Goal: Book appointment/travel/reservation

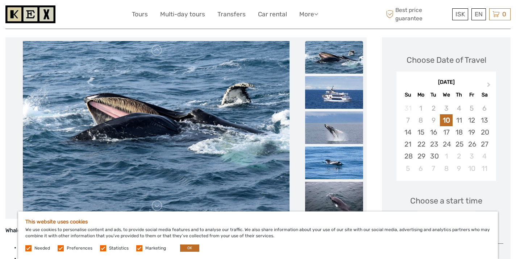
scroll to position [84, 0]
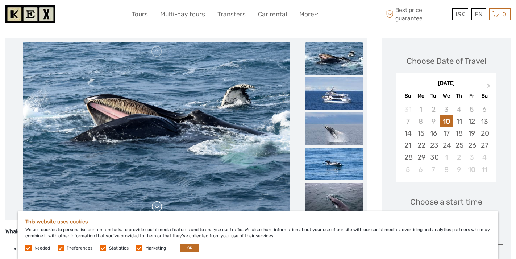
click at [159, 206] on link at bounding box center [157, 207] width 12 height 12
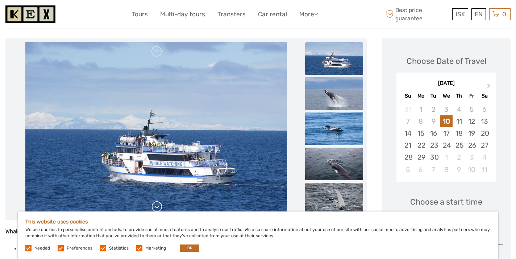
click at [159, 206] on link at bounding box center [157, 207] width 12 height 12
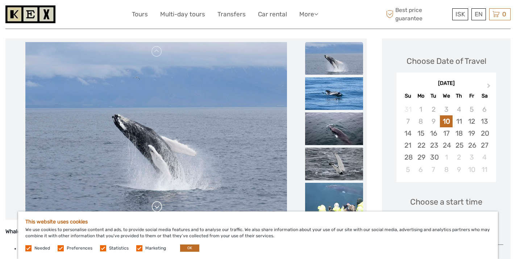
click at [159, 206] on link at bounding box center [157, 207] width 12 height 12
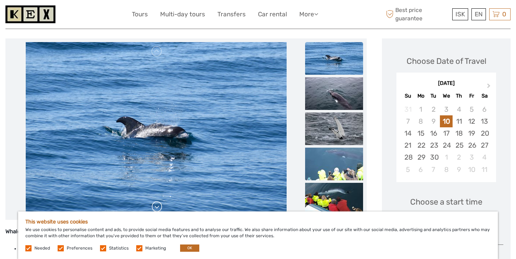
click at [159, 206] on link at bounding box center [157, 207] width 12 height 12
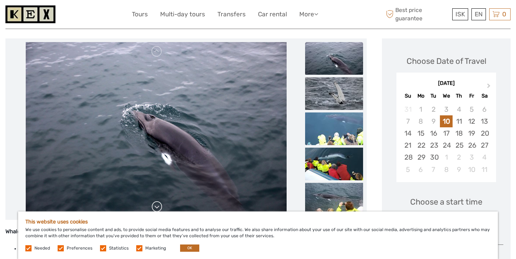
click at [159, 206] on link at bounding box center [157, 207] width 12 height 12
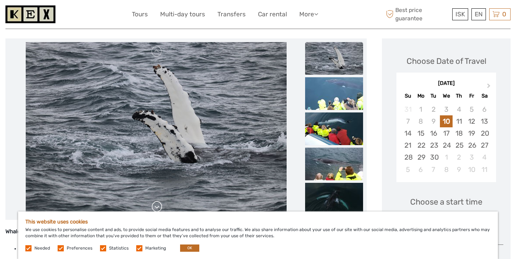
click at [159, 206] on link at bounding box center [157, 207] width 12 height 12
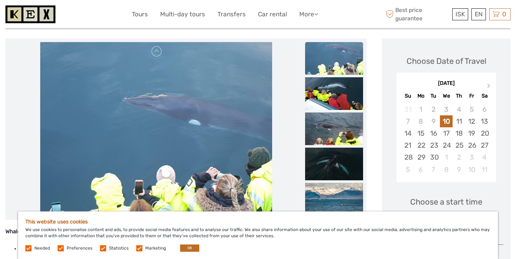
click at [159, 206] on link at bounding box center [157, 207] width 12 height 12
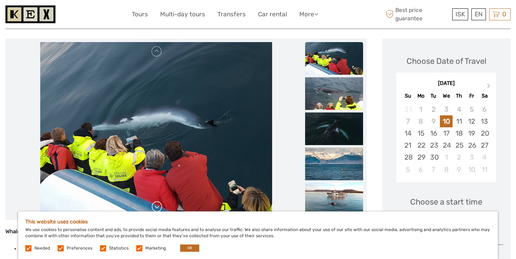
click at [159, 206] on link at bounding box center [157, 207] width 12 height 12
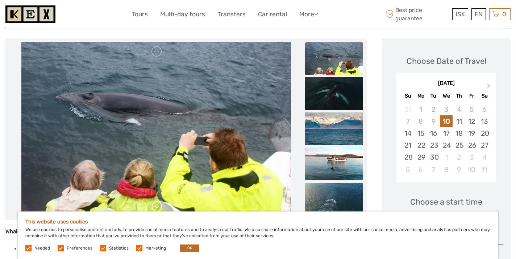
click at [159, 206] on link at bounding box center [157, 207] width 12 height 12
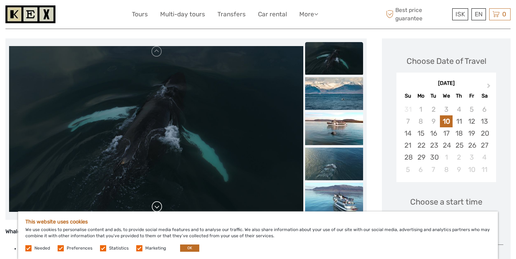
click at [159, 206] on link at bounding box center [157, 207] width 12 height 12
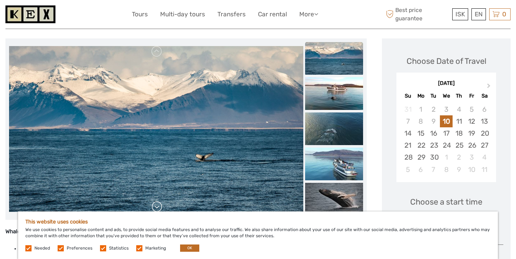
click at [159, 206] on link at bounding box center [157, 207] width 12 height 12
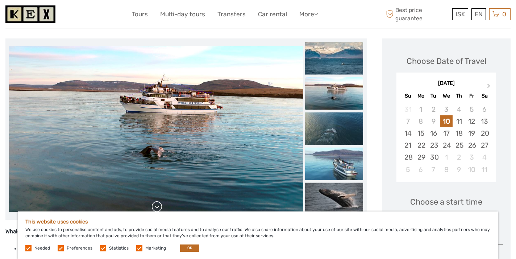
click at [159, 206] on link at bounding box center [157, 207] width 12 height 12
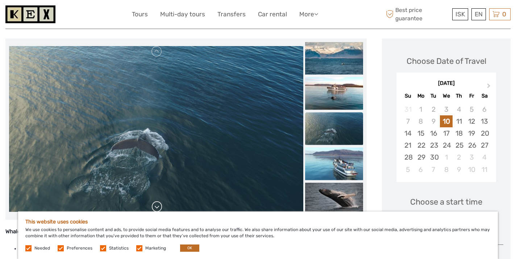
click at [159, 206] on link at bounding box center [157, 207] width 12 height 12
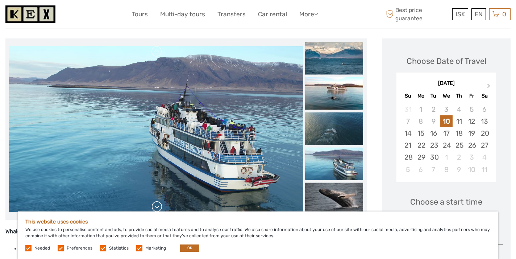
click at [159, 206] on link at bounding box center [157, 207] width 12 height 12
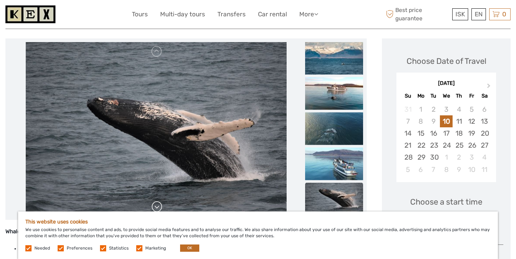
click at [159, 206] on link at bounding box center [157, 207] width 12 height 12
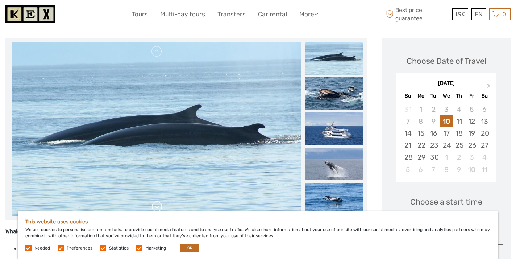
click at [159, 206] on link at bounding box center [157, 207] width 12 height 12
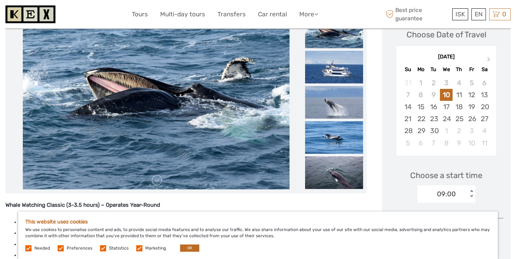
scroll to position [109, 0]
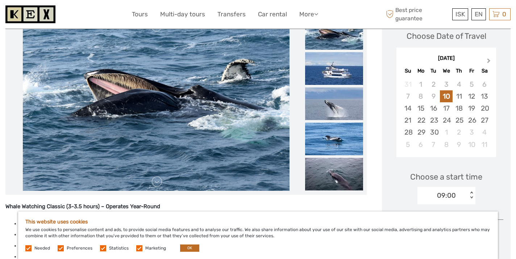
click at [488, 61] on span "Next Month" at bounding box center [488, 62] width 0 height 11
click at [417, 98] on div "6" at bounding box center [420, 96] width 13 height 12
